Goal: Task Accomplishment & Management: Manage account settings

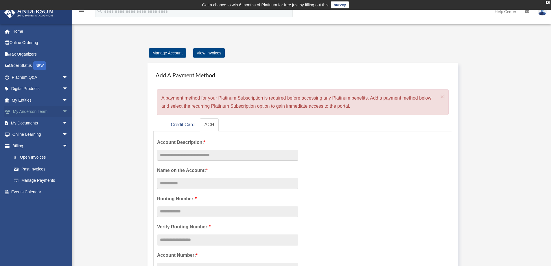
click at [29, 109] on link "My Anderson Team arrow_drop_down" at bounding box center [40, 112] width 73 height 12
click at [24, 132] on link "Online Learning arrow_drop_down" at bounding box center [40, 135] width 73 height 12
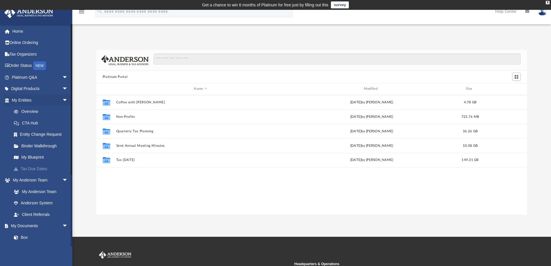
scroll to position [127, 426]
click at [43, 142] on link "Binder Walkthrough" at bounding box center [42, 146] width 68 height 12
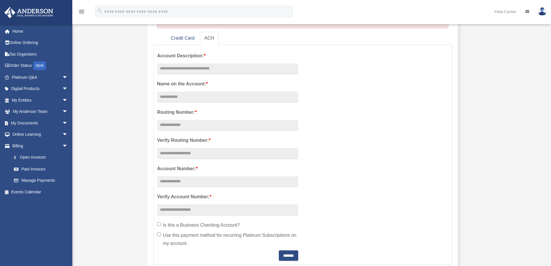
scroll to position [87, 0]
click at [25, 88] on link "Digital Products arrow_drop_down" at bounding box center [40, 89] width 73 height 12
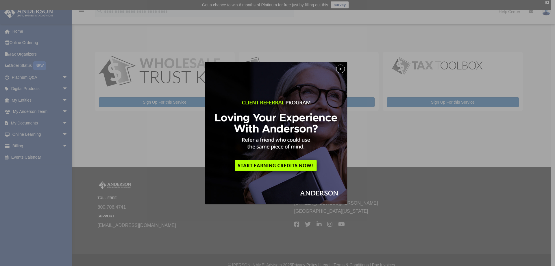
click at [345, 67] on button "x" at bounding box center [340, 68] width 9 height 9
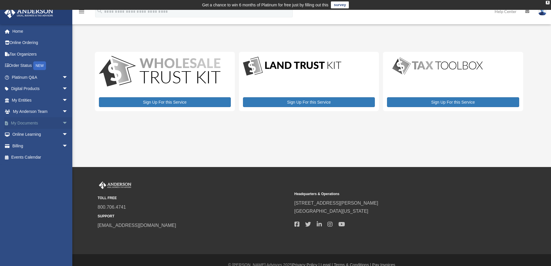
click at [23, 120] on link "My Documents arrow_drop_down" at bounding box center [40, 123] width 73 height 12
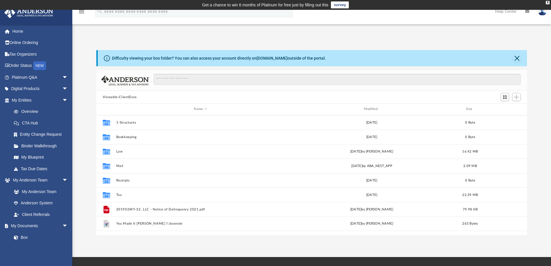
scroll to position [127, 426]
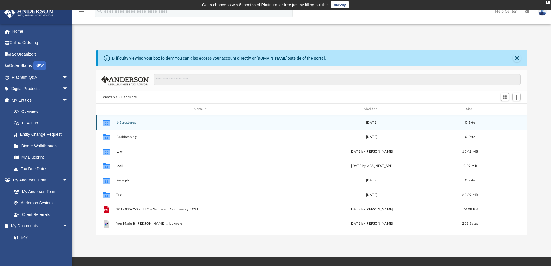
click at [125, 121] on button "1-Structures" at bounding box center [200, 123] width 168 height 4
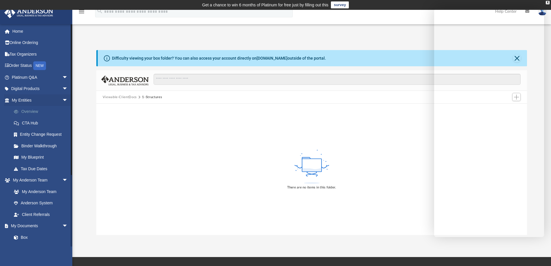
click at [27, 112] on link "Overview" at bounding box center [42, 112] width 68 height 12
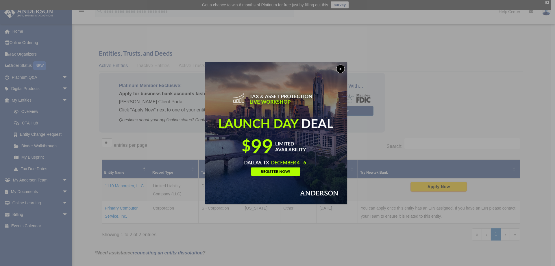
click at [341, 66] on button "x" at bounding box center [340, 68] width 9 height 9
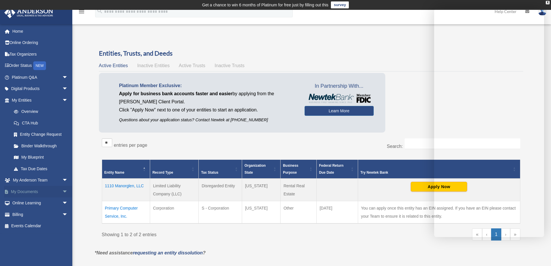
click at [35, 192] on link "My Documents arrow_drop_down" at bounding box center [40, 192] width 73 height 12
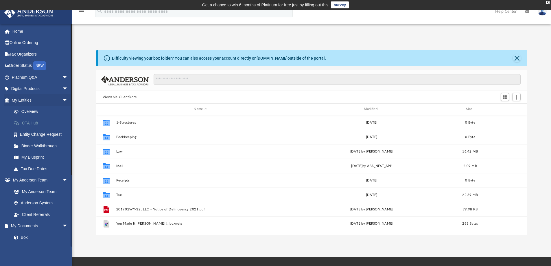
click at [30, 120] on link "CTA Hub" at bounding box center [42, 123] width 68 height 12
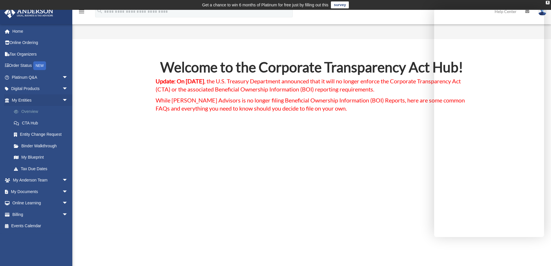
click at [22, 111] on link "Overview" at bounding box center [42, 112] width 68 height 12
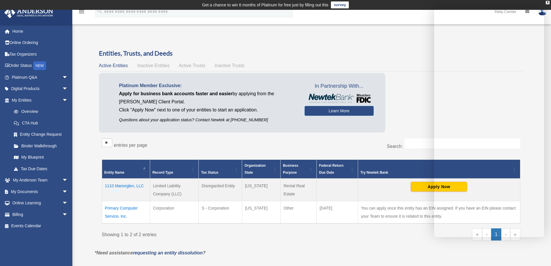
click at [153, 65] on span "Inactive Entities" at bounding box center [153, 65] width 32 height 5
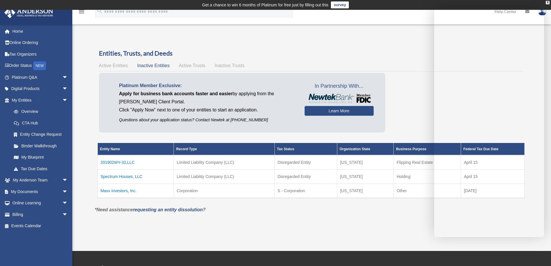
drag, startPoint x: 316, startPoint y: 147, endPoint x: 291, endPoint y: 145, distance: 25.2
click at [291, 145] on th "Tax Status" at bounding box center [305, 149] width 62 height 12
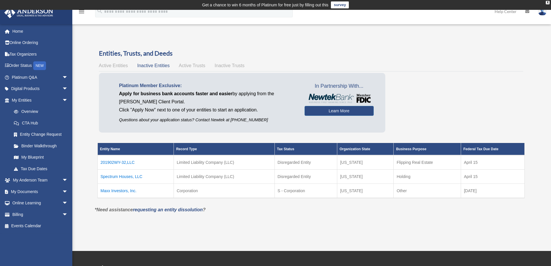
click at [119, 190] on td "Maxx Investors, Inc." at bounding box center [135, 190] width 76 height 14
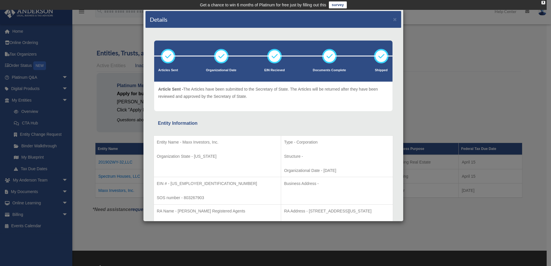
click at [394, 19] on div "Details ×" at bounding box center [272, 19] width 255 height 17
click at [443, 35] on div "Details × Articles Sent Organizational Date" at bounding box center [275, 133] width 551 height 266
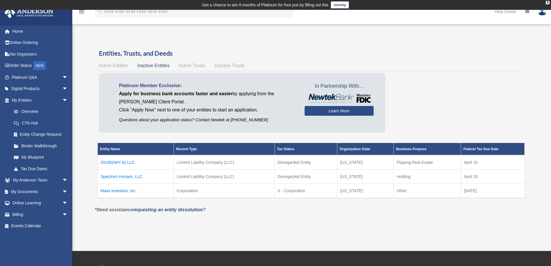
click at [116, 173] on td "Spectrum Houses, LLC" at bounding box center [135, 176] width 76 height 14
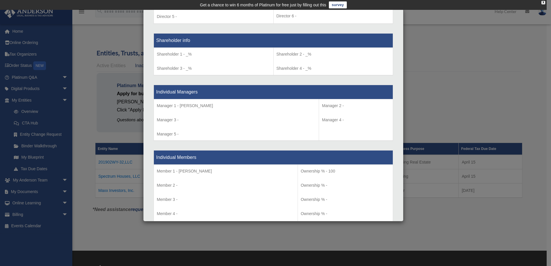
scroll to position [434, 0]
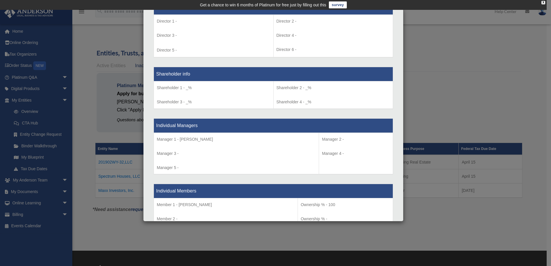
click at [471, 39] on div "Details × Articles Sent Organizational Date" at bounding box center [275, 133] width 551 height 266
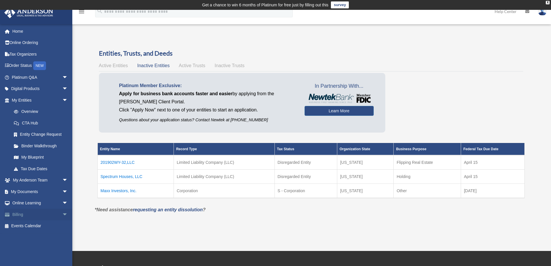
click at [13, 213] on link "Billing arrow_drop_down" at bounding box center [40, 214] width 73 height 12
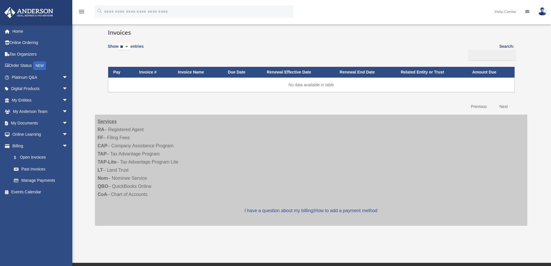
scroll to position [58, 0]
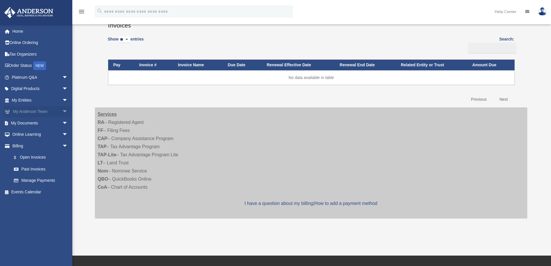
click at [24, 110] on link "My [PERSON_NAME] Team arrow_drop_down" at bounding box center [40, 112] width 73 height 12
click at [62, 110] on span "arrow_drop_down" at bounding box center [68, 112] width 12 height 12
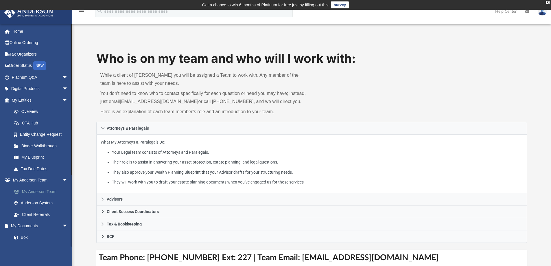
click at [41, 190] on link "My Anderson Team" at bounding box center [42, 192] width 68 height 12
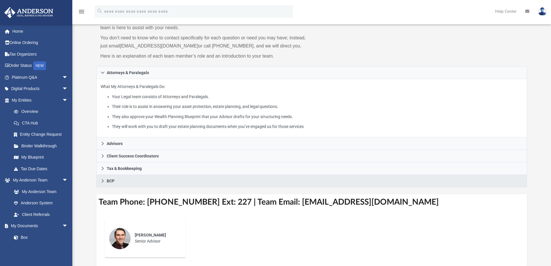
scroll to position [116, 0]
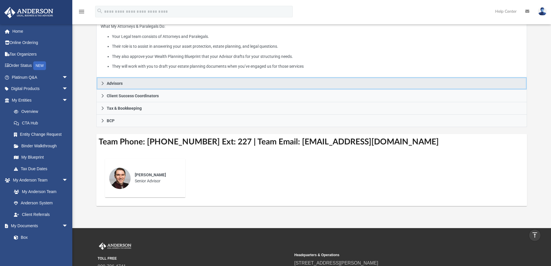
click at [108, 82] on span "Advisors" at bounding box center [115, 83] width 16 height 4
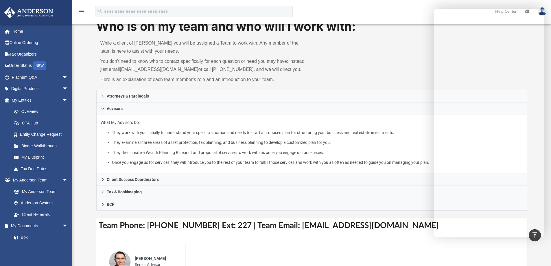
scroll to position [29, 0]
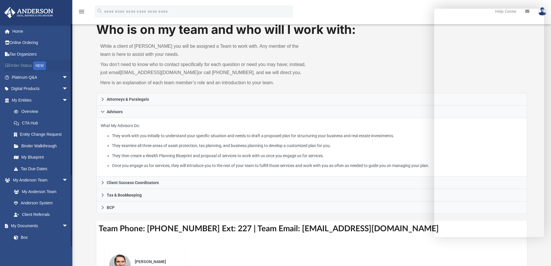
click at [23, 64] on link "Order Status NEW" at bounding box center [40, 66] width 73 height 12
click at [34, 64] on link "Order Status NEW" at bounding box center [40, 66] width 73 height 12
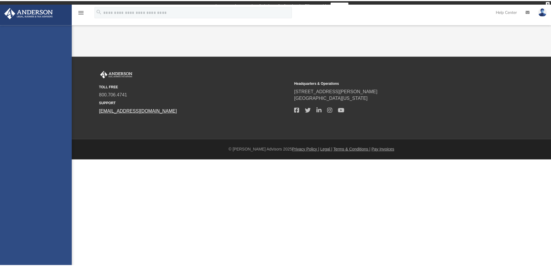
scroll to position [29, 0]
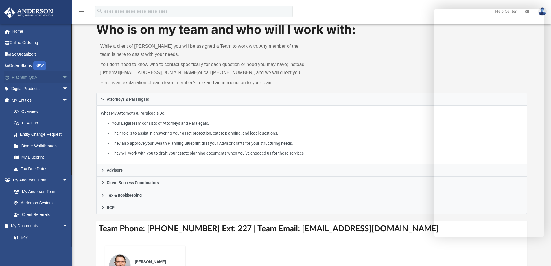
click at [30, 76] on link "Platinum Q&A arrow_drop_down" at bounding box center [40, 77] width 73 height 12
click at [62, 75] on span "arrow_drop_down" at bounding box center [68, 77] width 12 height 12
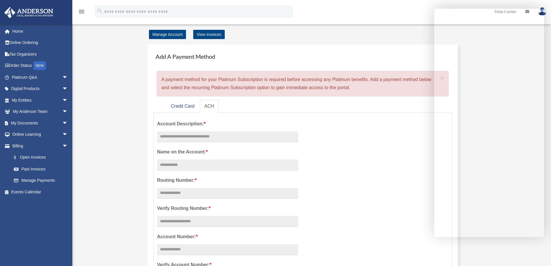
scroll to position [29, 0]
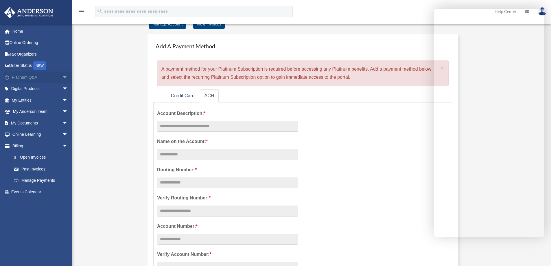
click at [62, 76] on span "arrow_drop_down" at bounding box center [68, 77] width 12 height 12
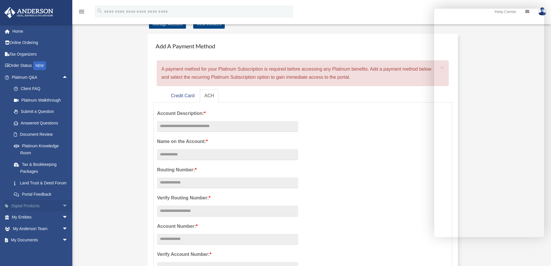
click at [62, 211] on span "arrow_drop_down" at bounding box center [68, 206] width 12 height 12
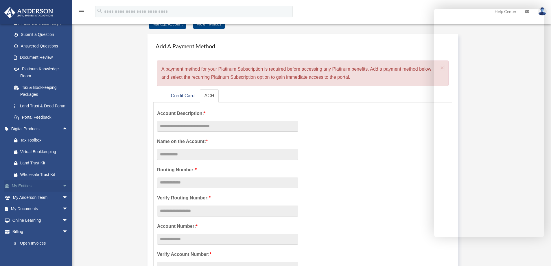
scroll to position [87, 0]
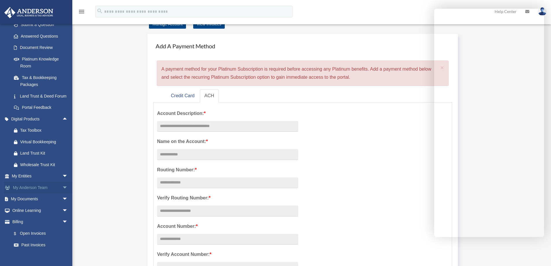
click at [62, 193] on span "arrow_drop_down" at bounding box center [68, 187] width 12 height 12
click at [48, 216] on link "Anderson System" at bounding box center [42, 210] width 68 height 12
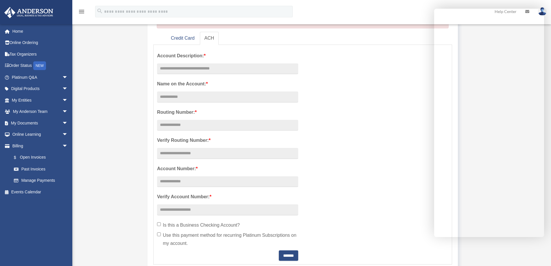
scroll to position [87, 0]
click at [22, 191] on link "Events Calendar" at bounding box center [40, 192] width 73 height 12
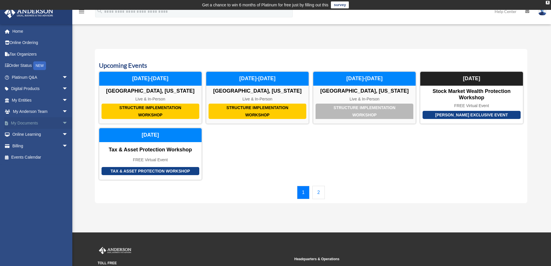
click at [31, 122] on link "My Documents arrow_drop_down" at bounding box center [40, 123] width 73 height 12
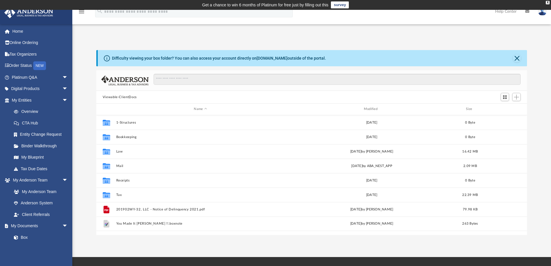
scroll to position [127, 426]
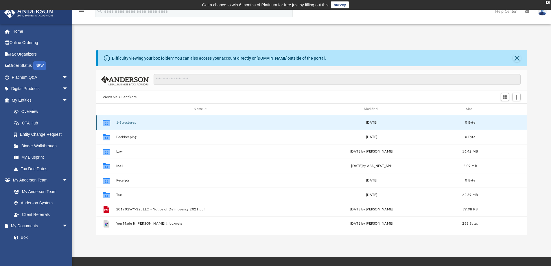
click at [121, 122] on button "1-Structures" at bounding box center [200, 123] width 168 height 4
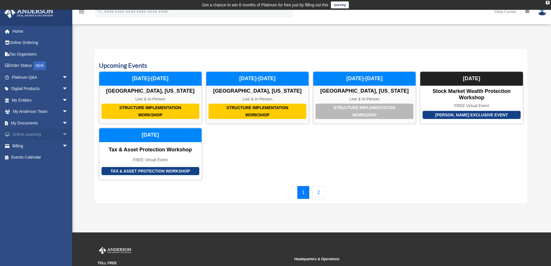
click at [28, 134] on link "Online Learning arrow_drop_down" at bounding box center [40, 135] width 73 height 12
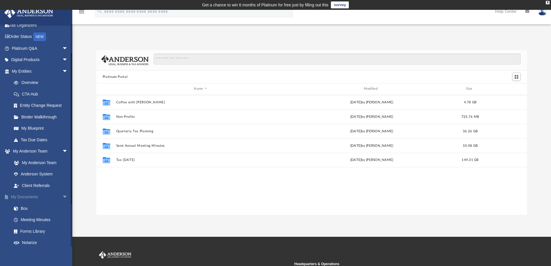
scroll to position [87, 0]
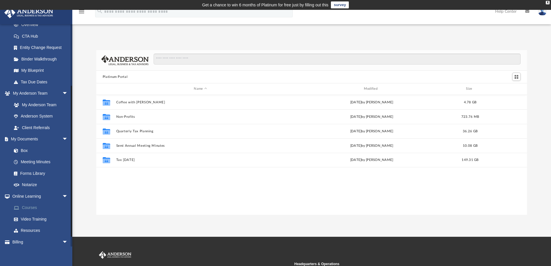
click at [26, 207] on link "Courses" at bounding box center [42, 208] width 68 height 12
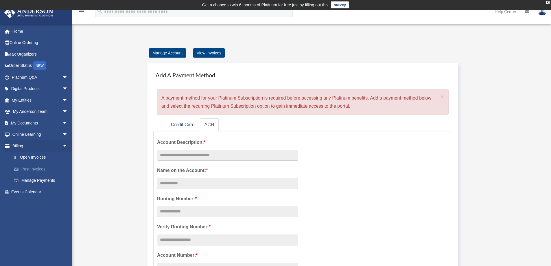
click at [32, 167] on link "Past Invoices" at bounding box center [42, 169] width 68 height 12
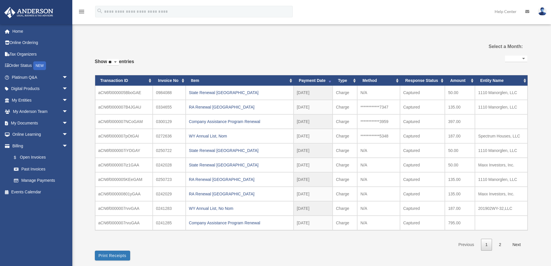
select select
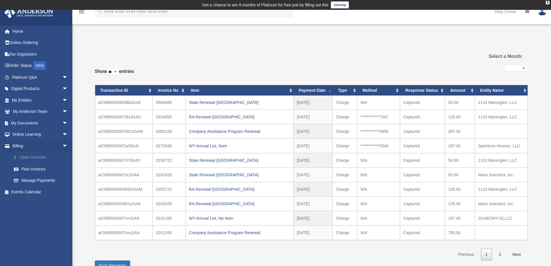
click at [36, 157] on link "$ Open Invoices" at bounding box center [42, 157] width 68 height 12
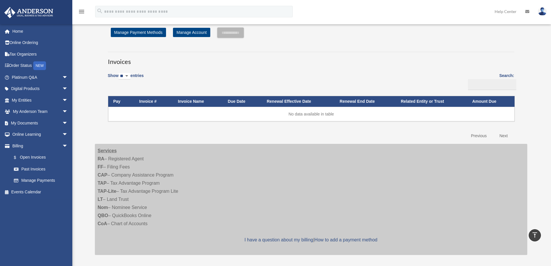
scroll to position [12, 0]
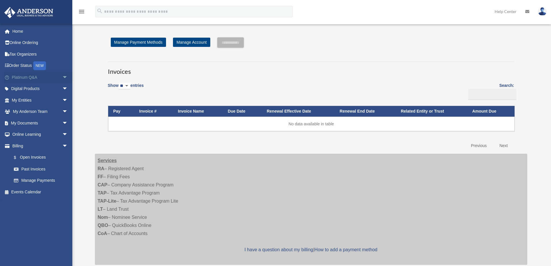
click at [23, 74] on link "Platinum Q&A arrow_drop_down" at bounding box center [40, 77] width 73 height 12
click at [25, 77] on link "Platinum Q&A arrow_drop_down" at bounding box center [40, 77] width 73 height 12
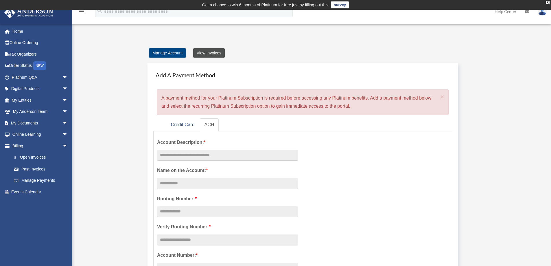
click at [204, 52] on link "View Invoices" at bounding box center [208, 52] width 31 height 9
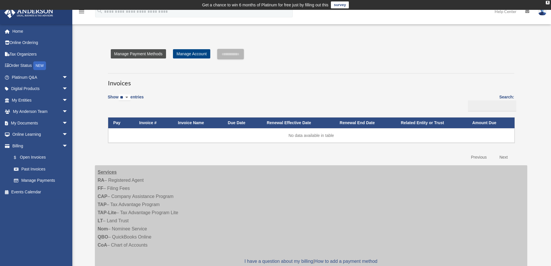
click at [142, 55] on link "Manage Payment Methods" at bounding box center [138, 53] width 55 height 9
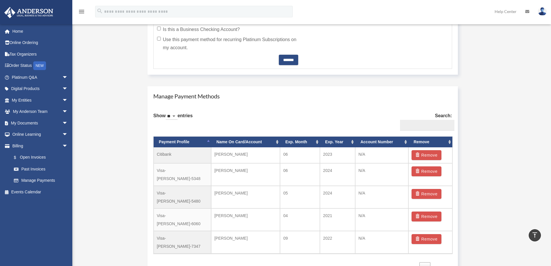
scroll to position [289, 0]
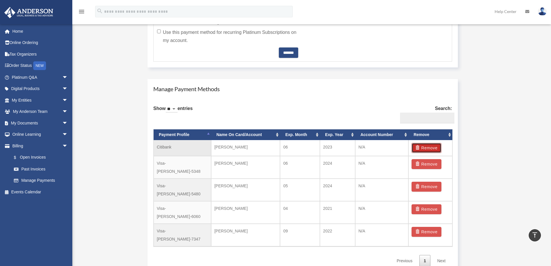
click at [424, 147] on button "Remove" at bounding box center [426, 148] width 30 height 10
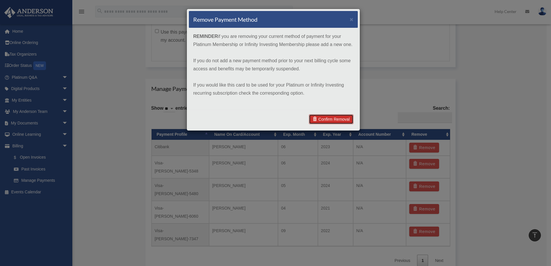
click at [341, 120] on link "Confirm Removal" at bounding box center [331, 119] width 45 height 10
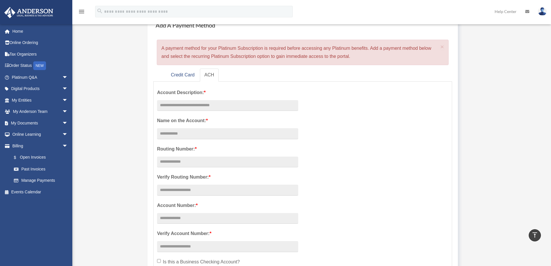
scroll to position [29, 0]
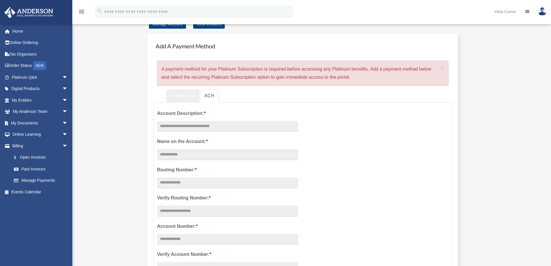
click at [187, 95] on link "Credit Card" at bounding box center [182, 95] width 33 height 13
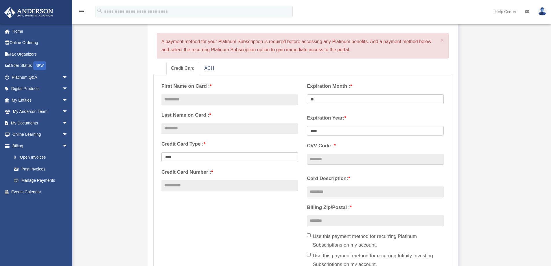
scroll to position [58, 0]
click at [242, 95] on input "text" at bounding box center [229, 98] width 137 height 11
type input "****"
type input "******"
click at [229, 180] on input "Credit Card Number : *" at bounding box center [229, 183] width 137 height 11
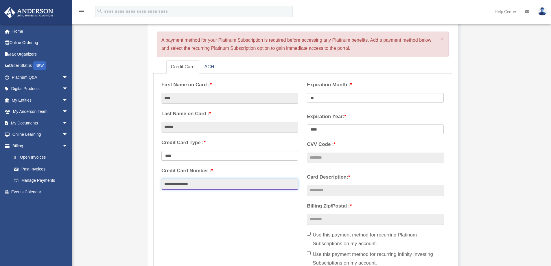
type input "**********"
click at [348, 98] on select "** ** ** ** ** ** ** ** ** ** ** **" at bounding box center [375, 98] width 137 height 10
select select "**"
click at [307, 93] on select "** ** ** ** ** ** ** ** ** ** ** **" at bounding box center [375, 98] width 137 height 10
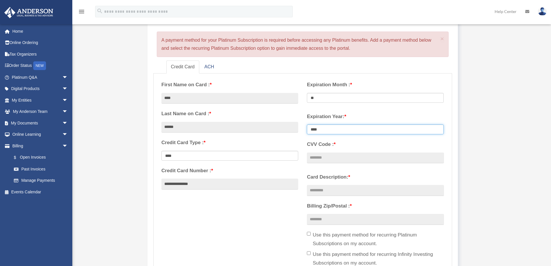
click at [339, 127] on select "**** **** **** **** **** **** **** **** ****" at bounding box center [375, 129] width 137 height 10
click at [339, 129] on select "**** **** **** **** **** **** **** **** ****" at bounding box center [375, 129] width 137 height 10
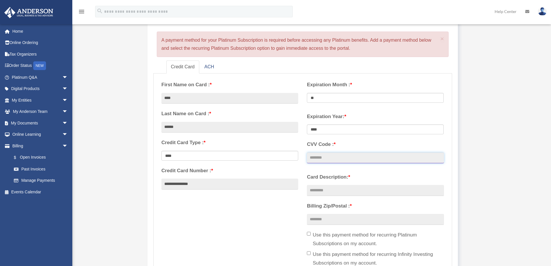
click at [375, 161] on input "CVV Code : *" at bounding box center [375, 157] width 137 height 11
type input "***"
click at [374, 190] on input "Card Description: *" at bounding box center [375, 190] width 137 height 11
type input "********"
click at [361, 218] on input "Billing Zip/Postal : *" at bounding box center [375, 219] width 137 height 11
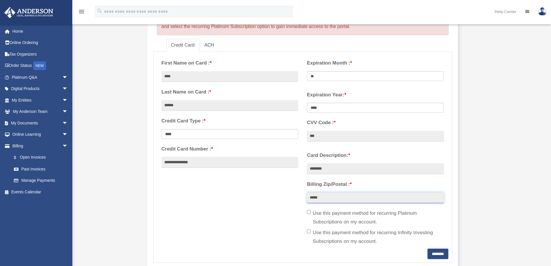
scroll to position [144, 0]
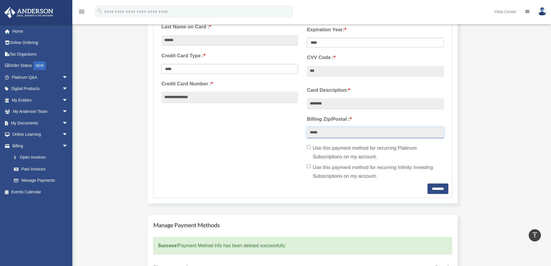
type input "*****"
click at [431, 187] on input "********" at bounding box center [437, 188] width 21 height 10
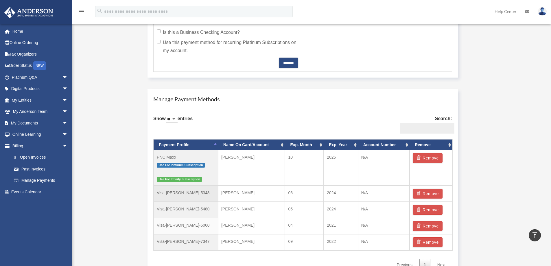
scroll to position [289, 0]
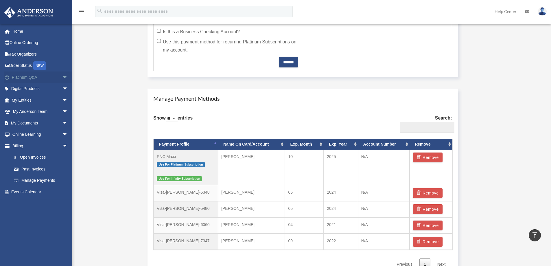
click at [23, 77] on link "Platinum Q&A arrow_drop_down" at bounding box center [40, 77] width 73 height 12
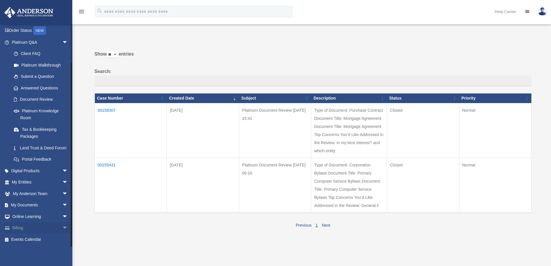
scroll to position [58, 0]
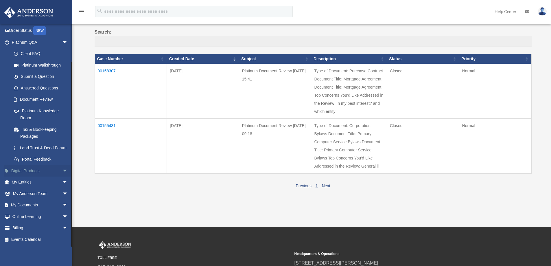
click at [32, 171] on link "Digital Products arrow_drop_down" at bounding box center [40, 171] width 73 height 12
click at [27, 168] on link "Digital Products arrow_drop_down" at bounding box center [40, 171] width 73 height 12
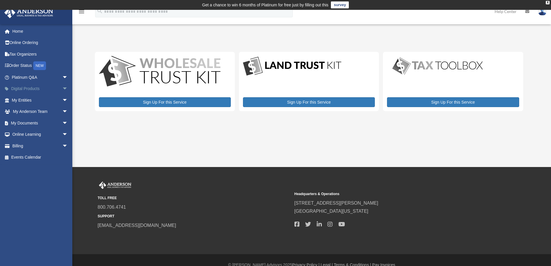
click at [62, 87] on span "arrow_drop_down" at bounding box center [68, 89] width 12 height 12
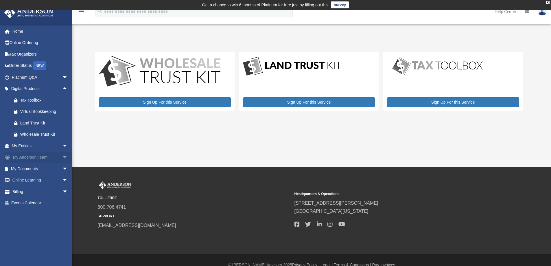
click at [62, 155] on span "arrow_drop_down" at bounding box center [68, 157] width 12 height 12
click at [62, 212] on span "arrow_drop_down" at bounding box center [68, 214] width 12 height 12
click at [29, 223] on link "Courses" at bounding box center [42, 226] width 68 height 12
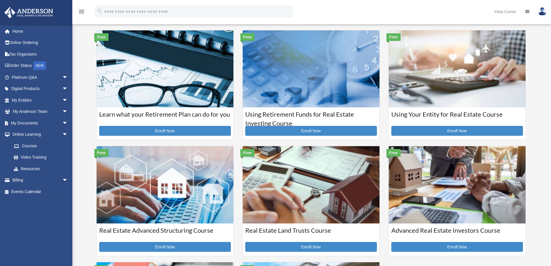
scroll to position [29, 0]
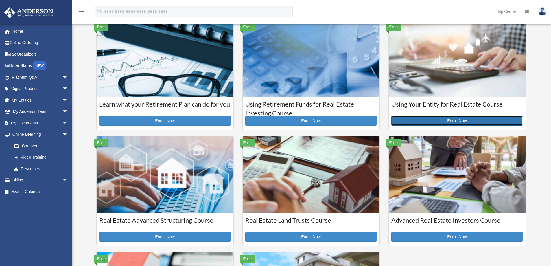
click at [447, 120] on link "Enroll Now" at bounding box center [456, 121] width 131 height 10
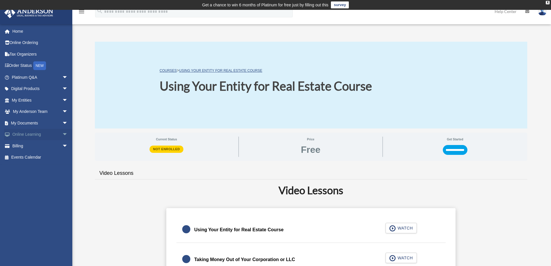
click at [28, 133] on link "Online Learning arrow_drop_down" at bounding box center [40, 135] width 73 height 12
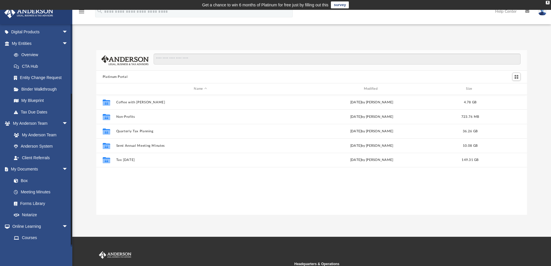
scroll to position [101, 0]
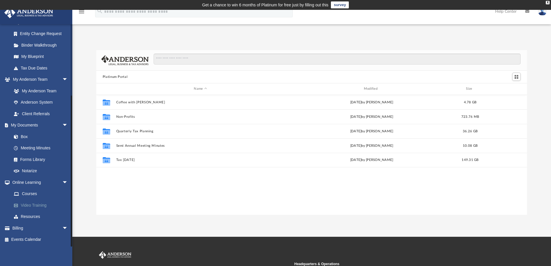
click at [32, 205] on link "Video Training" at bounding box center [42, 205] width 68 height 12
click at [40, 204] on link "Video Training" at bounding box center [42, 205] width 68 height 12
click at [27, 216] on link "Resources" at bounding box center [42, 217] width 68 height 12
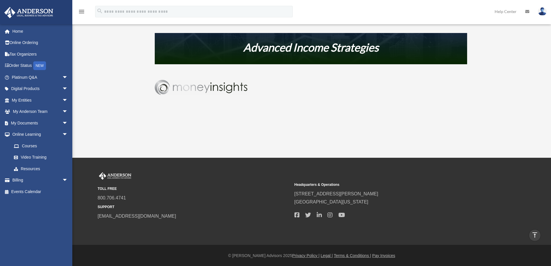
scroll to position [376, 0]
click at [30, 143] on link "Courses" at bounding box center [42, 146] width 68 height 12
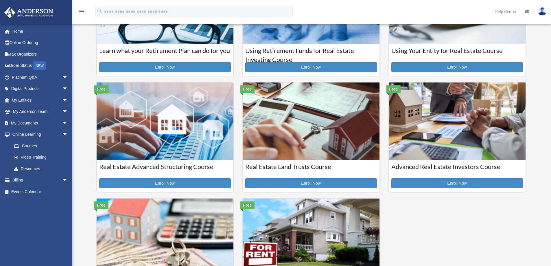
scroll to position [87, 0]
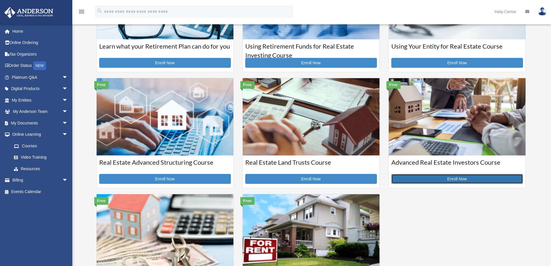
click at [459, 177] on link "Enroll Now" at bounding box center [456, 179] width 131 height 10
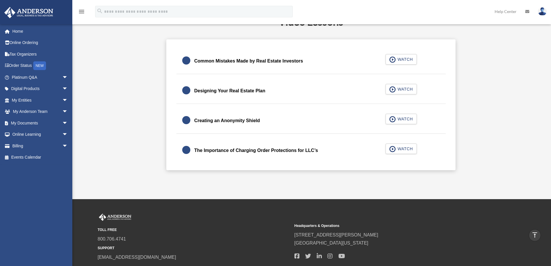
scroll to position [173, 0]
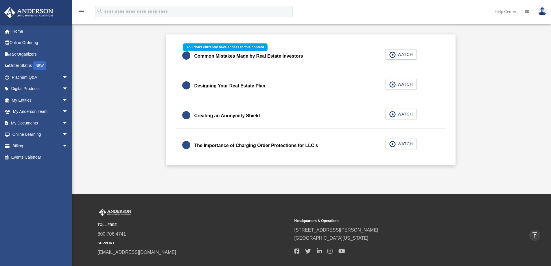
click at [402, 54] on div "Common Mistakes Made by Real Estate Investors WATCH" at bounding box center [310, 56] width 283 height 26
click at [33, 86] on link "Digital Products arrow_drop_down" at bounding box center [40, 89] width 73 height 12
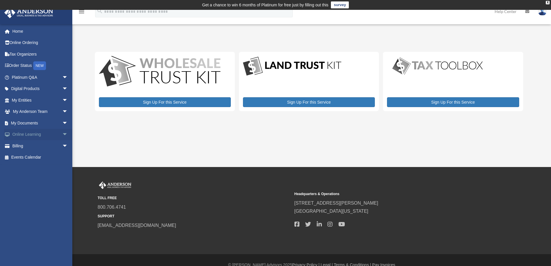
click at [36, 134] on link "Online Learning arrow_drop_down" at bounding box center [40, 135] width 73 height 12
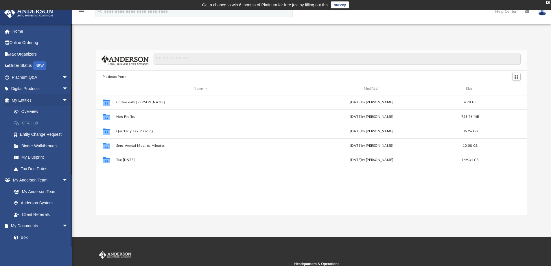
click at [32, 121] on link "CTA Hub" at bounding box center [42, 123] width 68 height 12
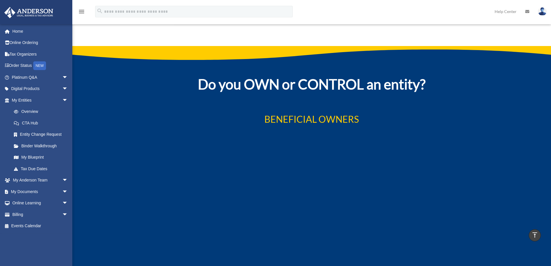
scroll to position [953, 0]
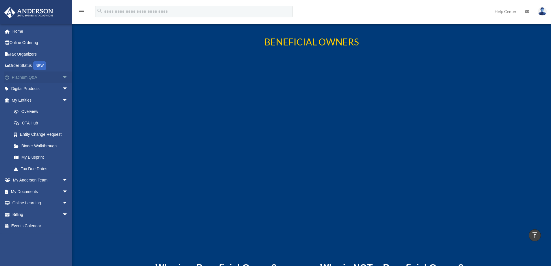
click at [21, 77] on link "Platinum Q&A arrow_drop_down" at bounding box center [40, 77] width 73 height 12
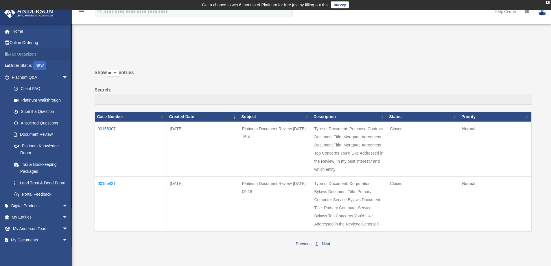
click at [25, 52] on link "Tax Organizers" at bounding box center [40, 54] width 73 height 12
